Goal: Navigation & Orientation: Find specific page/section

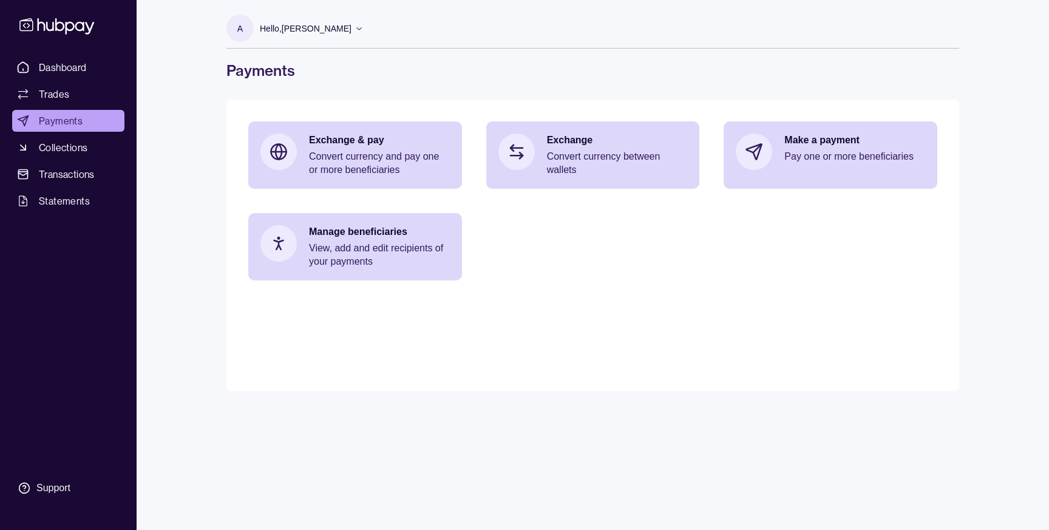
click at [292, 41] on div "A Hello, [PERSON_NAME]" at bounding box center [294, 31] width 137 height 33
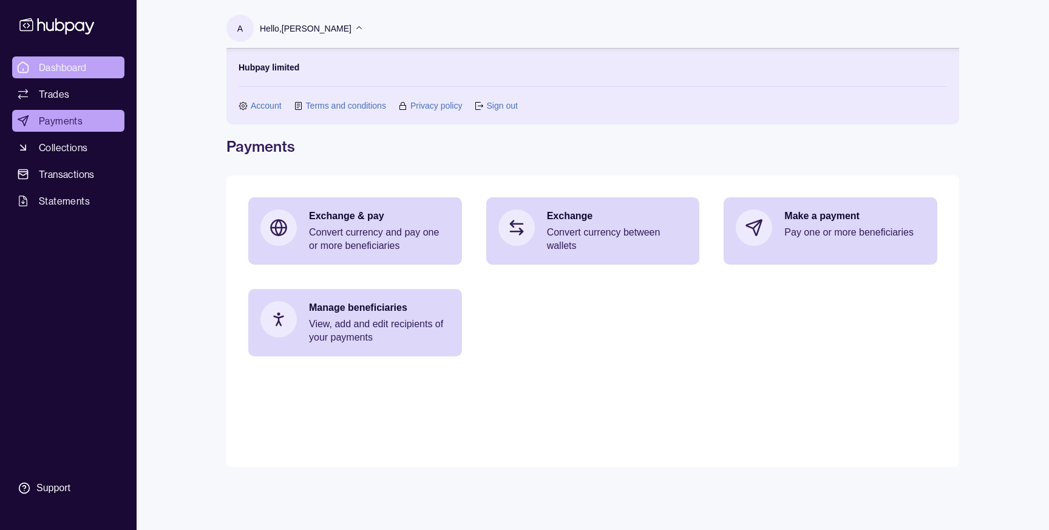
click at [53, 67] on span "Dashboard" at bounding box center [63, 67] width 48 height 15
